Goal: Task Accomplishment & Management: Complete application form

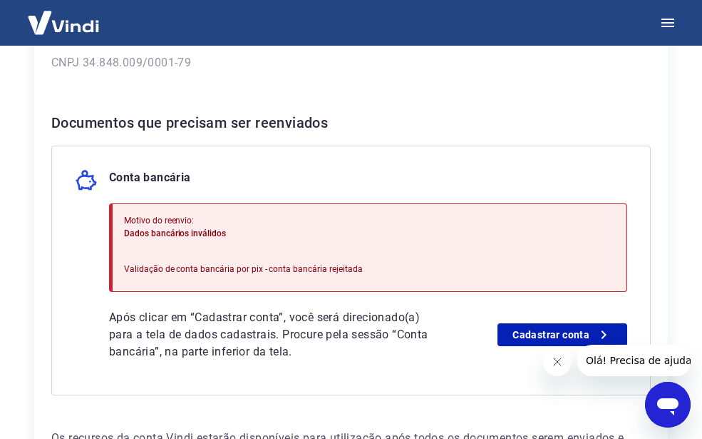
scroll to position [285, 0]
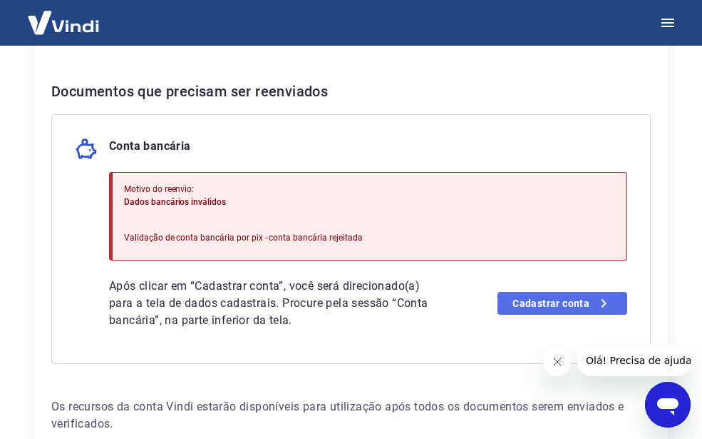
click at [563, 303] on link "Cadastrar conta" at bounding box center [563, 303] width 130 height 23
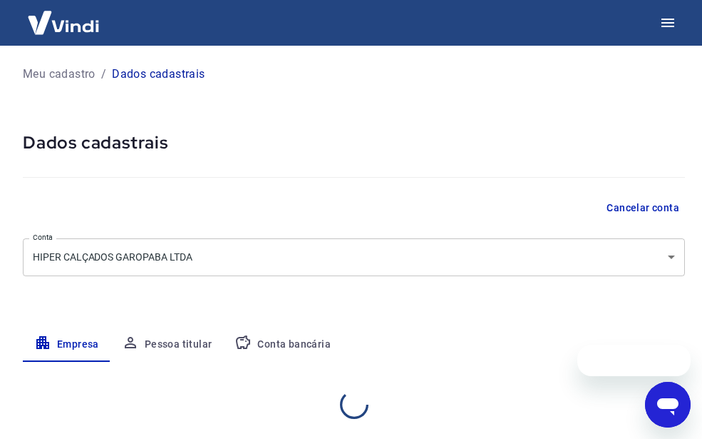
select select "SC"
select select "business"
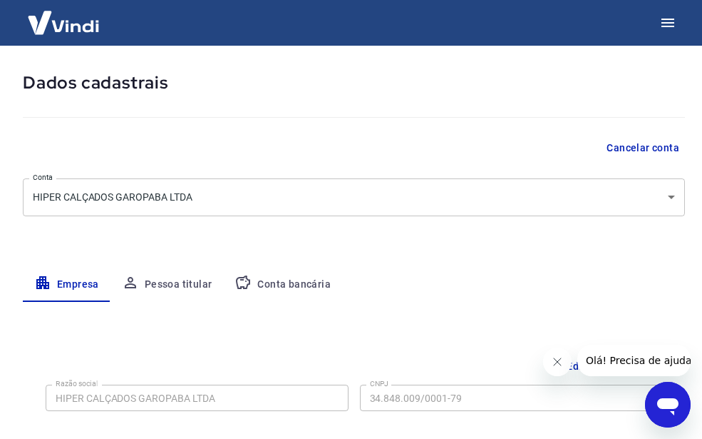
scroll to position [143, 0]
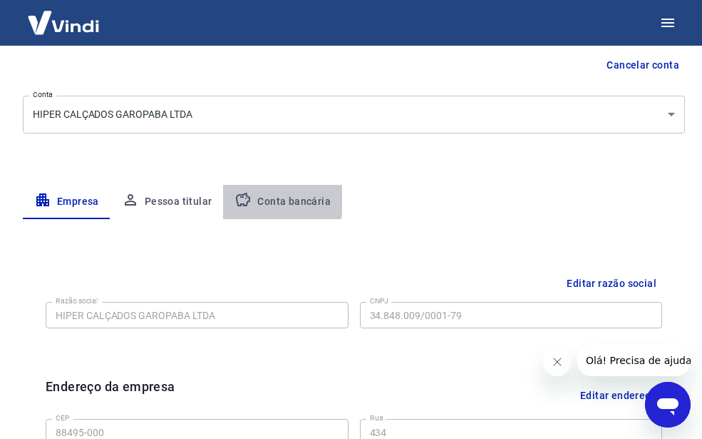
click at [270, 198] on button "Conta bancária" at bounding box center [282, 202] width 119 height 34
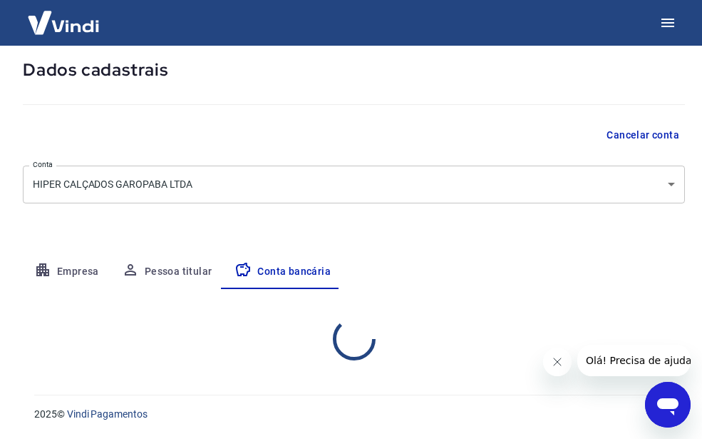
select select "1"
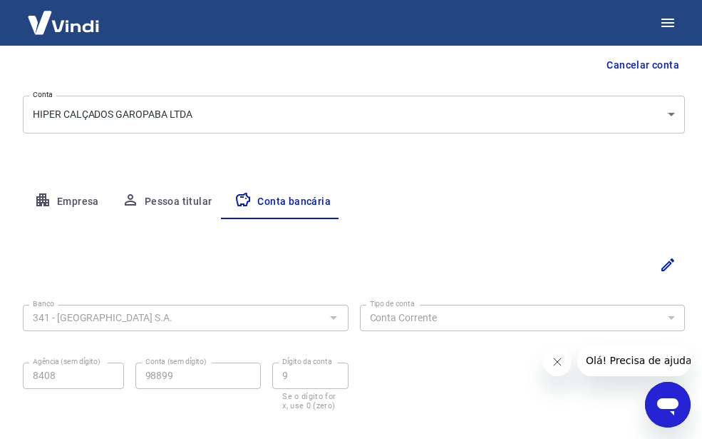
scroll to position [214, 0]
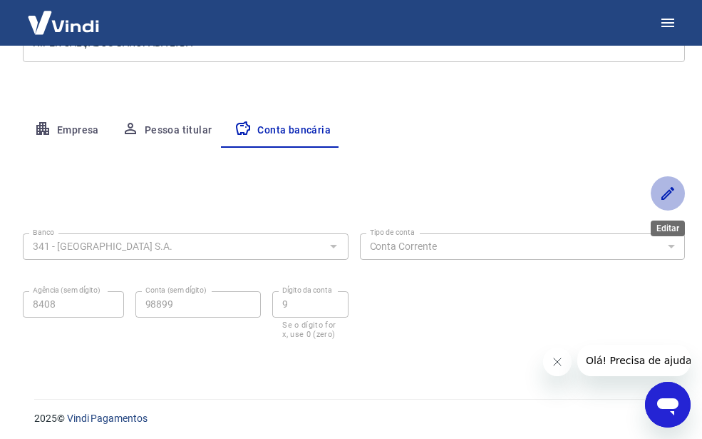
click at [667, 189] on icon "Editar" at bounding box center [668, 193] width 17 height 17
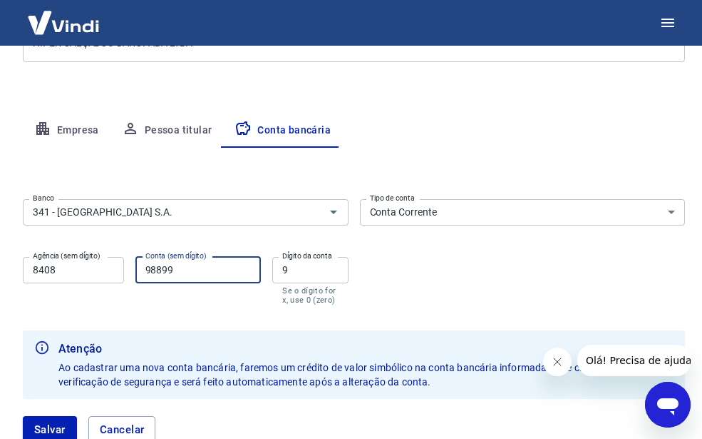
click at [202, 268] on input "98899" at bounding box center [198, 270] width 126 height 26
type input "9"
type input "98893"
click at [308, 274] on input "9" at bounding box center [310, 270] width 76 height 26
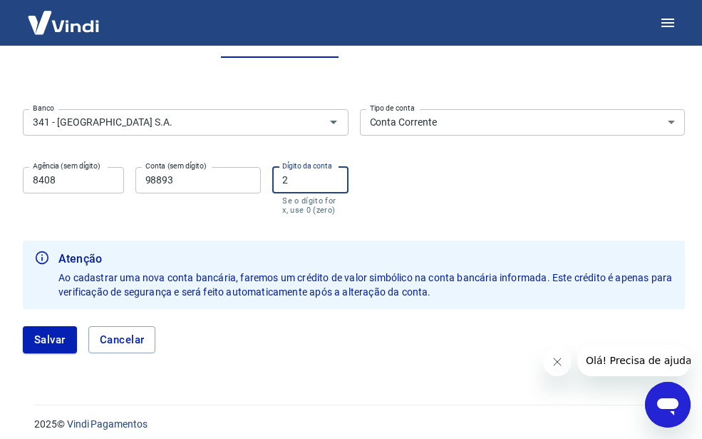
scroll to position [314, 0]
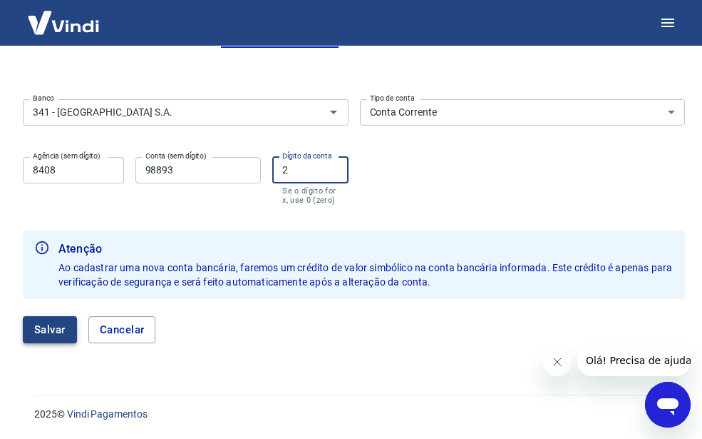
type input "2"
click at [49, 329] on button "Salvar" at bounding box center [50, 329] width 54 height 27
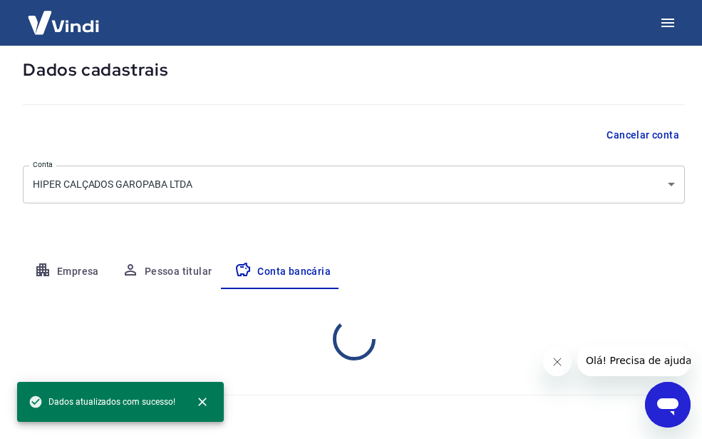
scroll to position [218, 0]
select select "1"
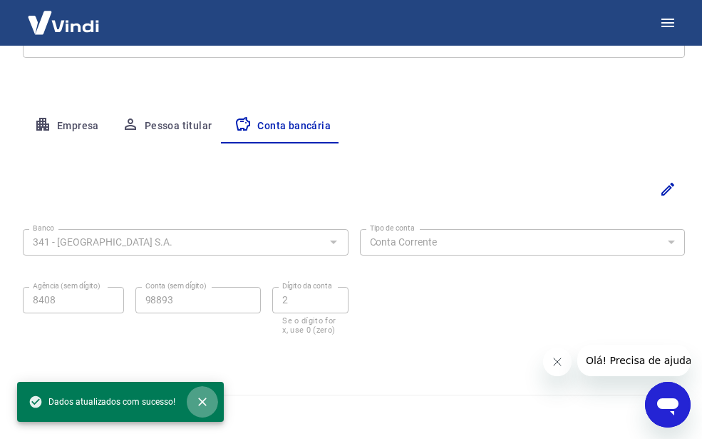
click at [201, 399] on icon "close" at bounding box center [202, 401] width 14 height 14
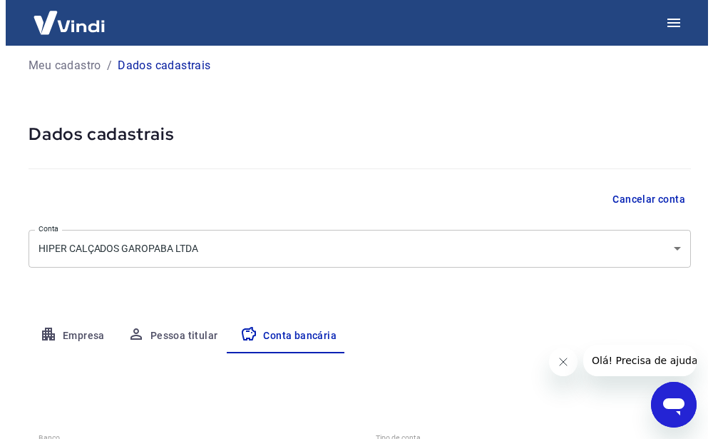
scroll to position [0, 0]
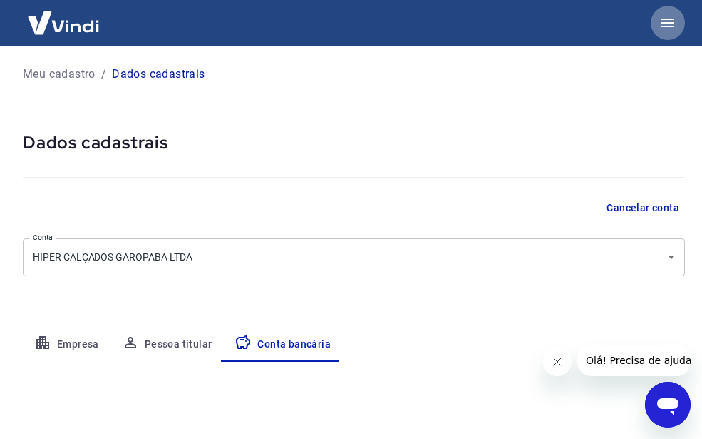
click at [663, 19] on icon "button" at bounding box center [668, 23] width 13 height 9
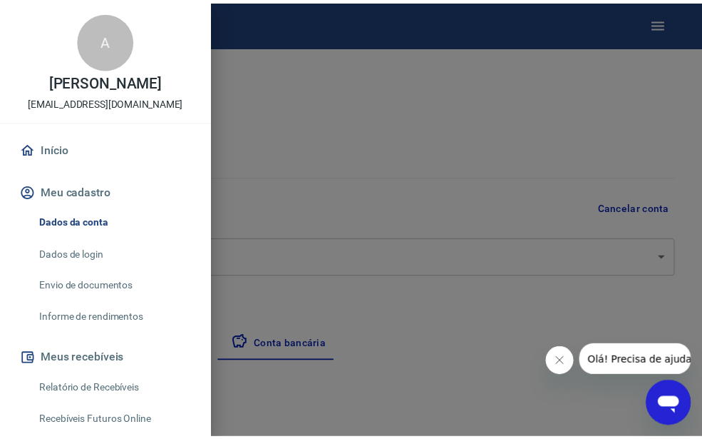
scroll to position [71, 0]
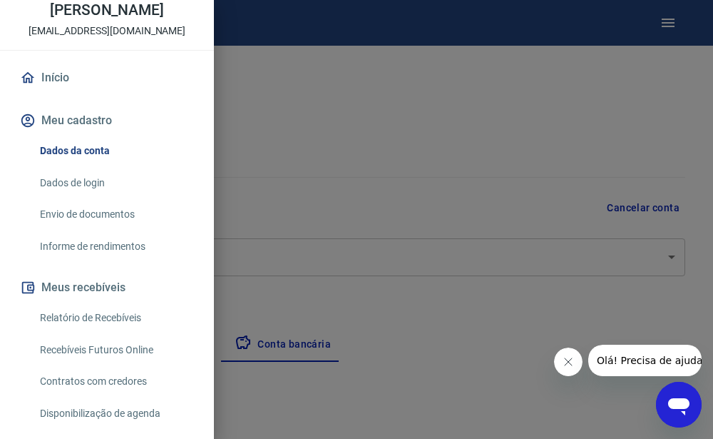
click at [410, 162] on div at bounding box center [356, 219] width 713 height 439
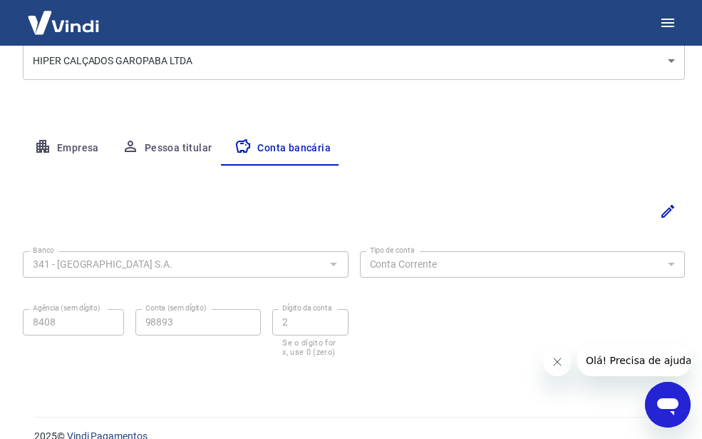
scroll to position [218, 0]
